Goal: Navigation & Orientation: Find specific page/section

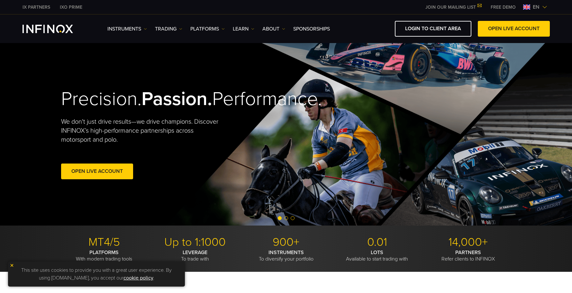
click at [540, 8] on span "en" at bounding box center [536, 7] width 12 height 8
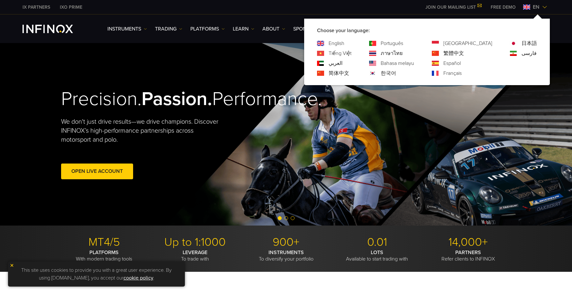
click at [396, 73] on link "한국어" at bounding box center [388, 73] width 15 height 8
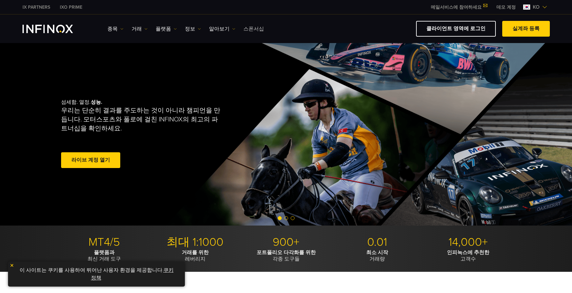
click at [249, 29] on link "스폰서십" at bounding box center [253, 29] width 21 height 8
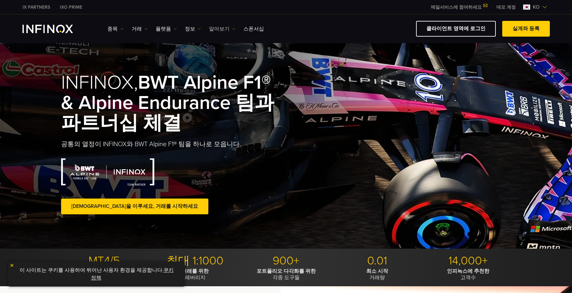
click at [220, 29] on link "알아보기" at bounding box center [222, 29] width 26 height 8
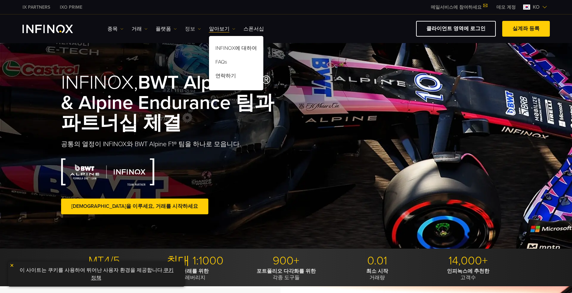
click at [198, 29] on img at bounding box center [199, 28] width 3 height 3
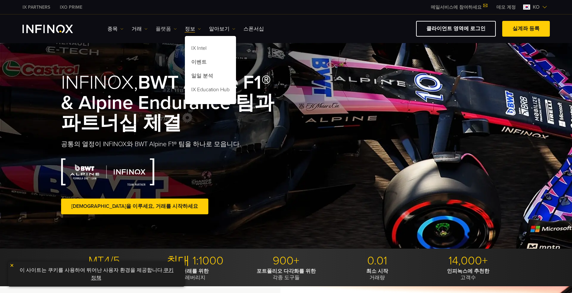
click at [166, 29] on link "플랫폼" at bounding box center [166, 29] width 21 height 8
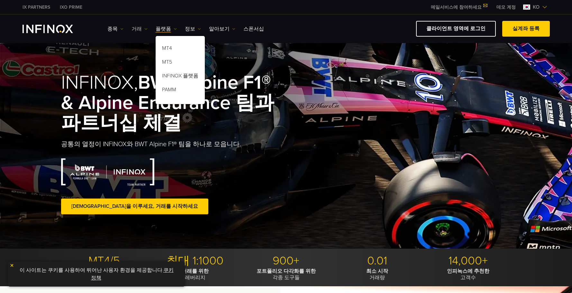
click at [133, 25] on link "거래" at bounding box center [140, 29] width 16 height 8
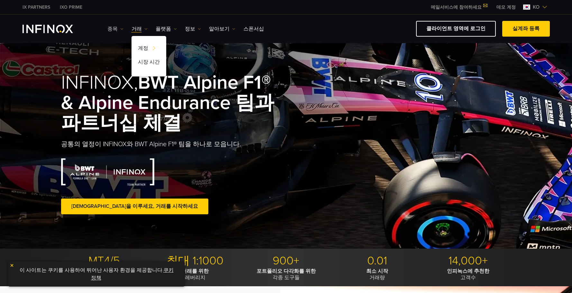
click at [118, 26] on link "종목" at bounding box center [115, 29] width 16 height 8
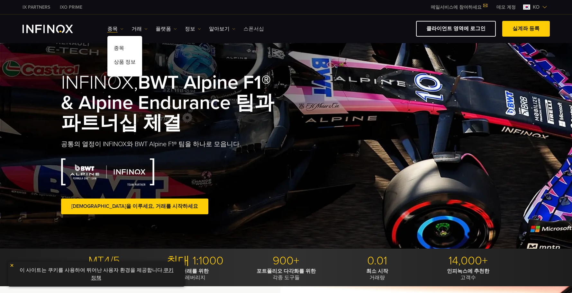
click at [254, 30] on link "스폰서십" at bounding box center [253, 29] width 21 height 8
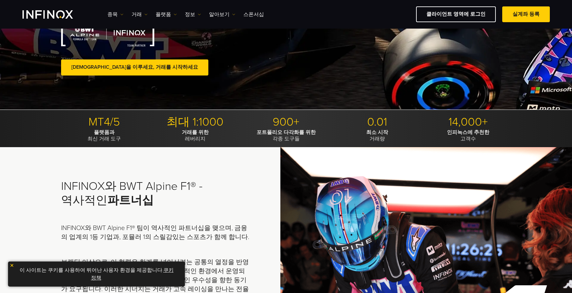
click at [128, 64] on link "[DEMOGRAPHIC_DATA]을 이루세요, 거래를 시작하세요" at bounding box center [134, 67] width 147 height 16
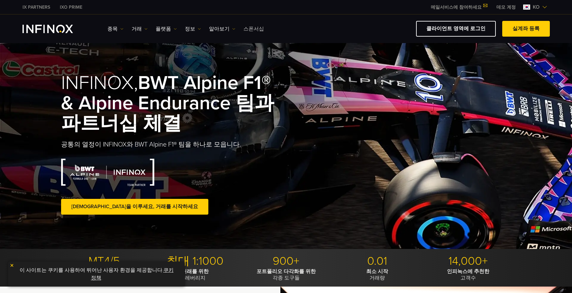
click at [248, 27] on link "스폰서십" at bounding box center [253, 29] width 21 height 8
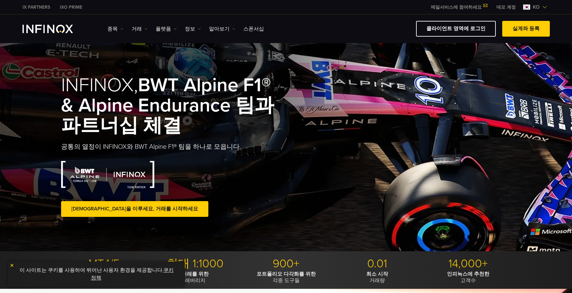
click at [135, 209] on span at bounding box center [135, 209] width 0 height 0
click at [479, 29] on link "클라이언트 영역에 로그인" at bounding box center [456, 29] width 80 height 16
click at [219, 31] on link "알아보기" at bounding box center [222, 29] width 26 height 8
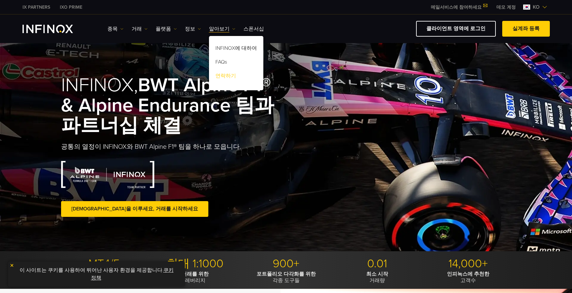
click at [223, 78] on link "연락하기" at bounding box center [236, 77] width 54 height 14
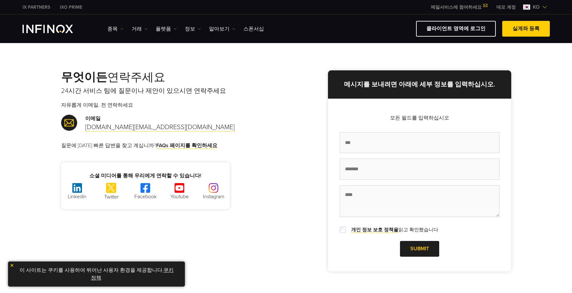
click at [31, 4] on link "IX PARTNERS" at bounding box center [36, 7] width 37 height 7
